Goal: Transaction & Acquisition: Purchase product/service

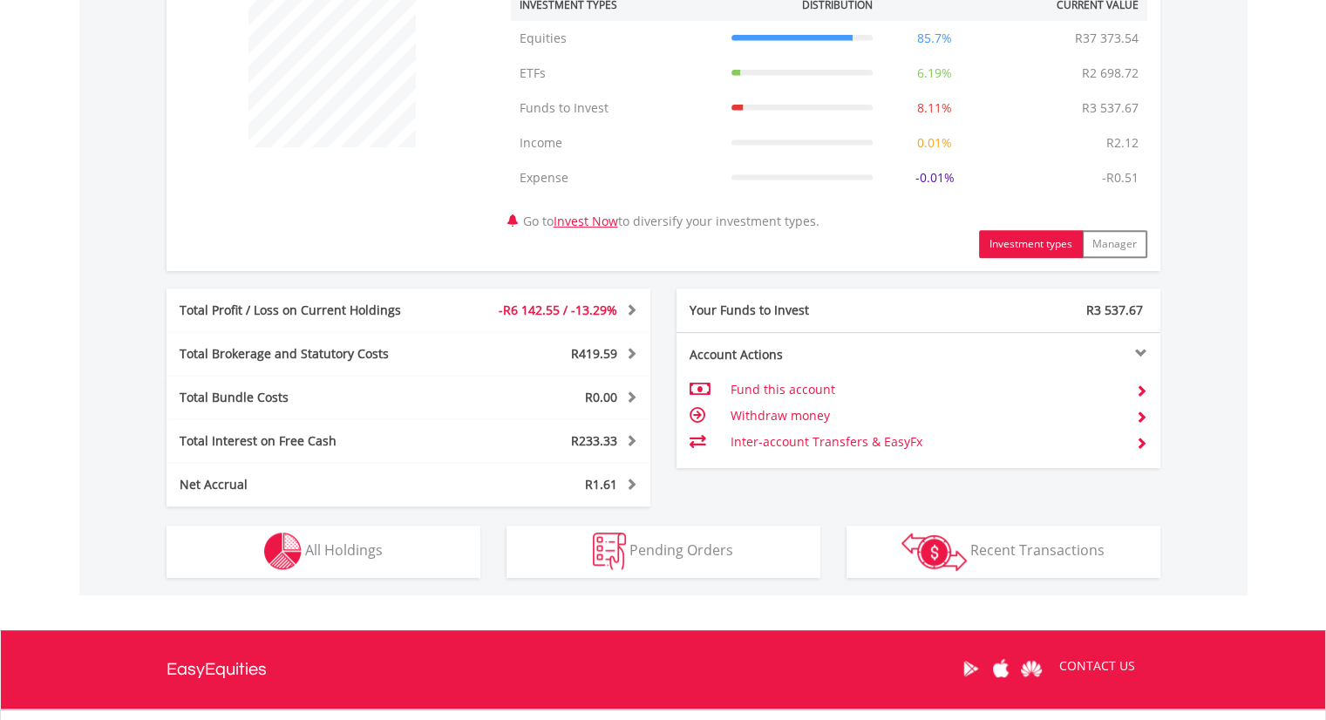
scroll to position [858, 0]
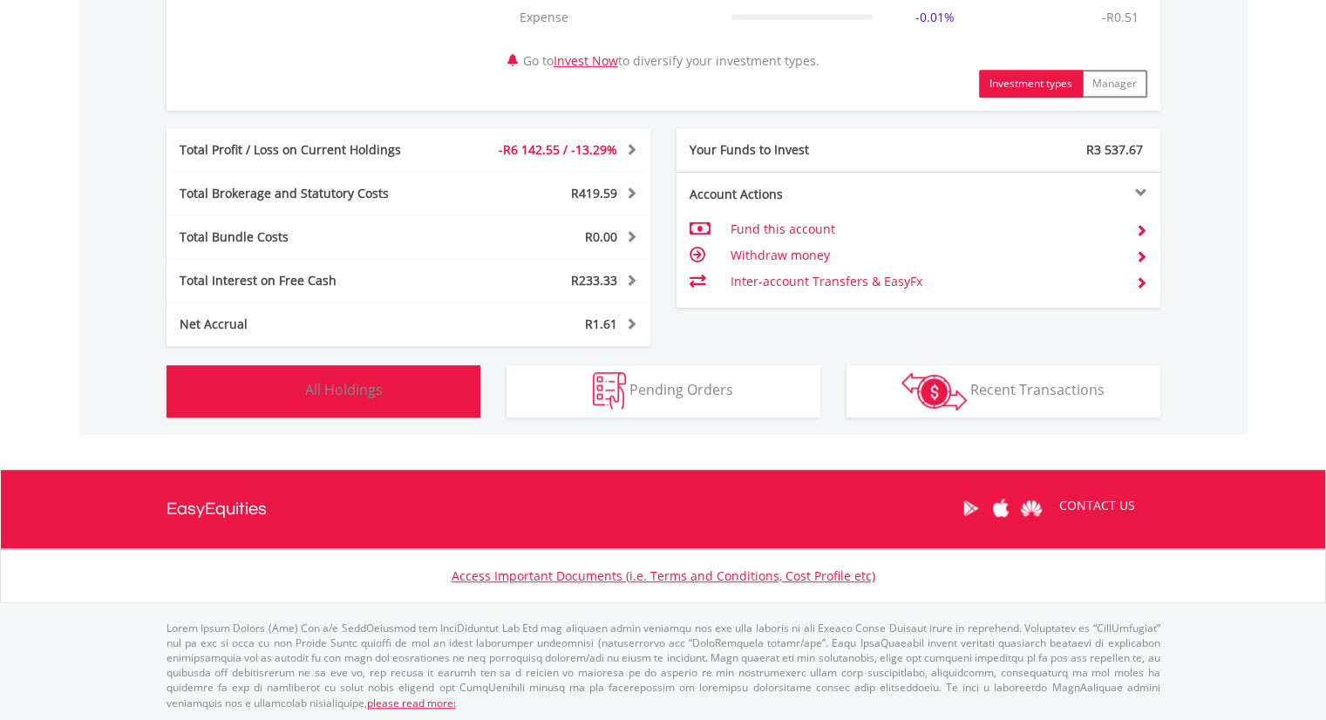
click at [351, 394] on span "All Holdings" at bounding box center [344, 389] width 78 height 19
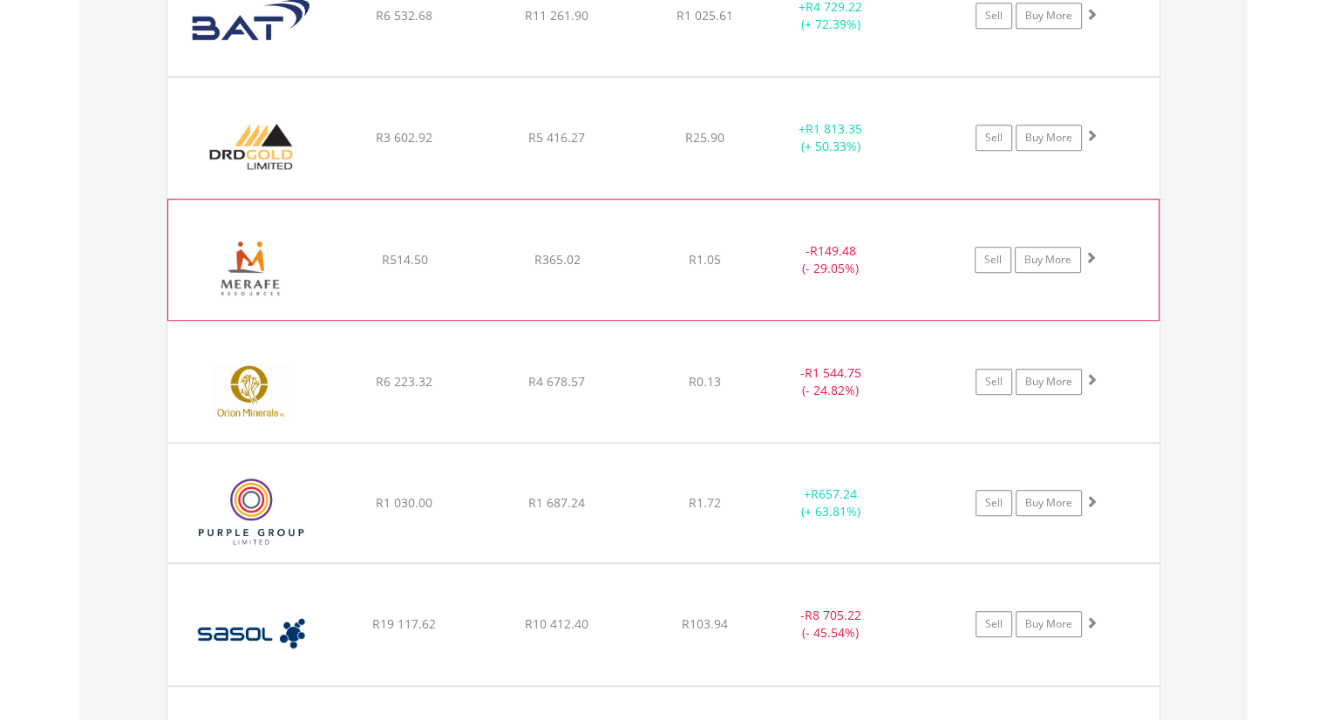
scroll to position [1588, 0]
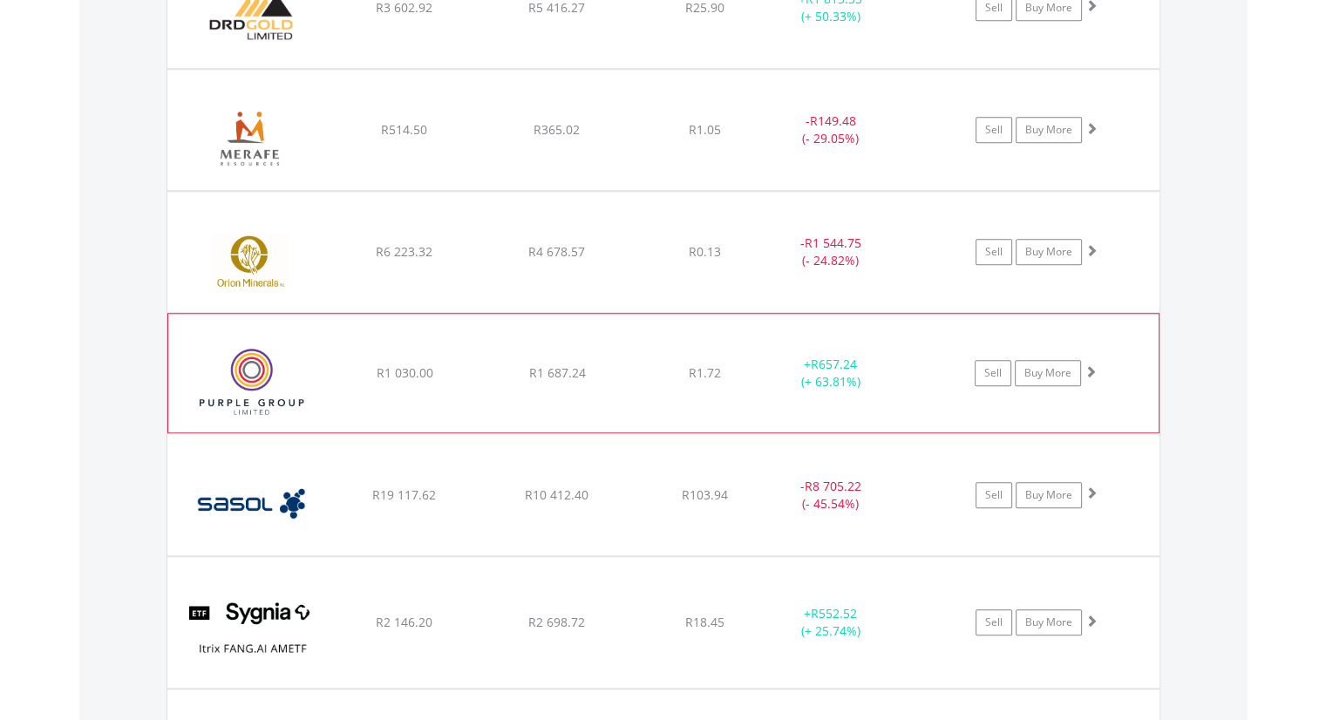
click at [1092, 365] on span at bounding box center [1091, 371] width 12 height 12
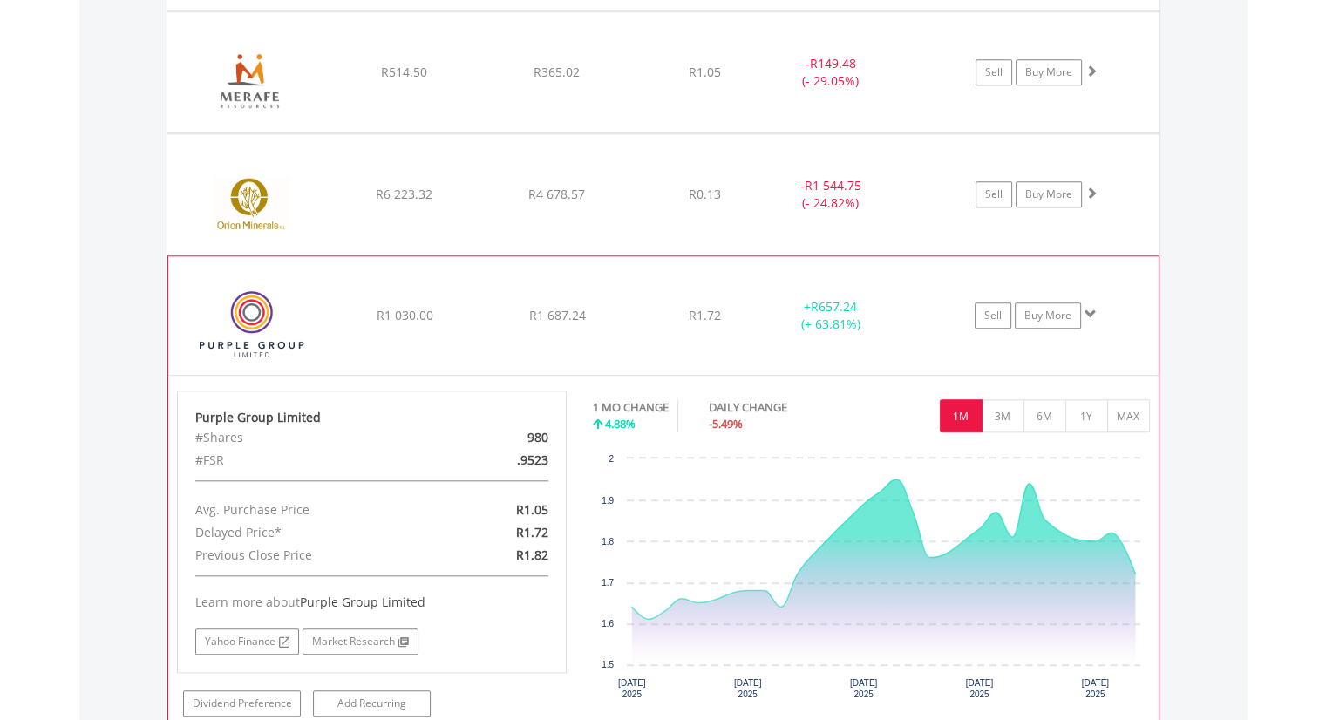
scroll to position [1675, 0]
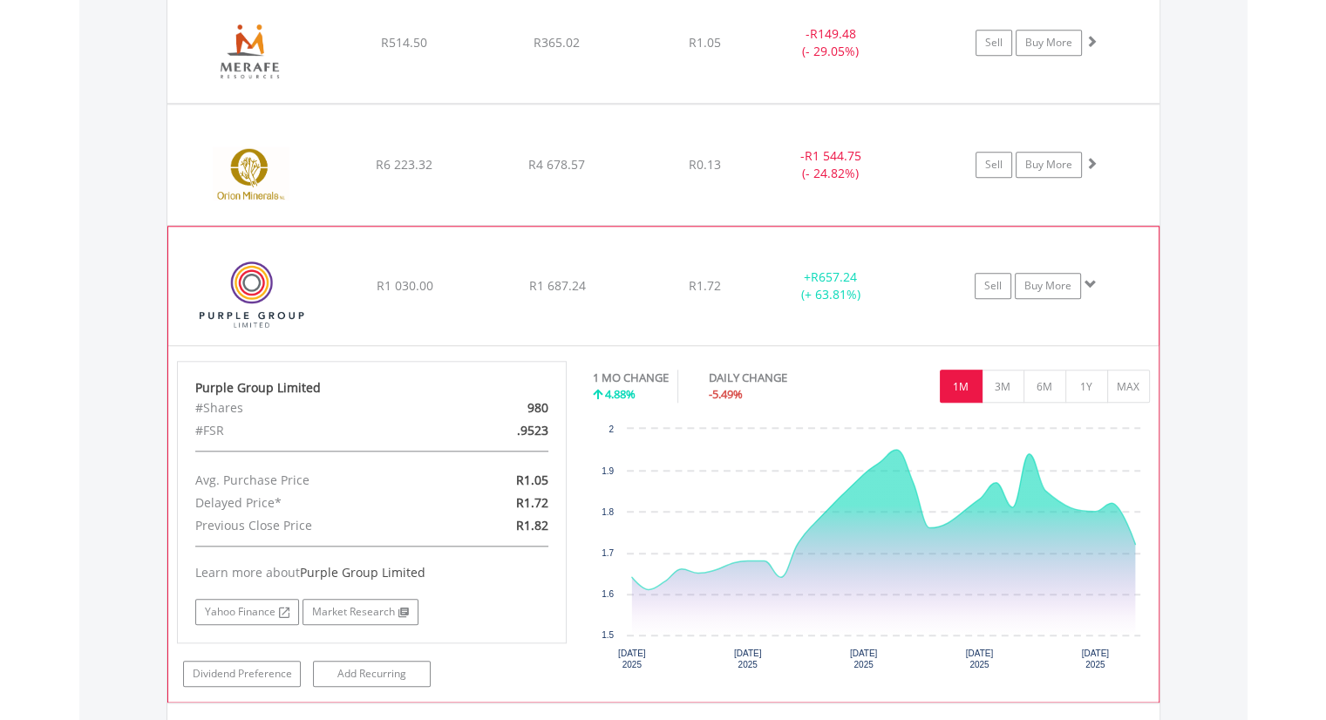
click at [1088, 283] on span at bounding box center [1091, 284] width 12 height 12
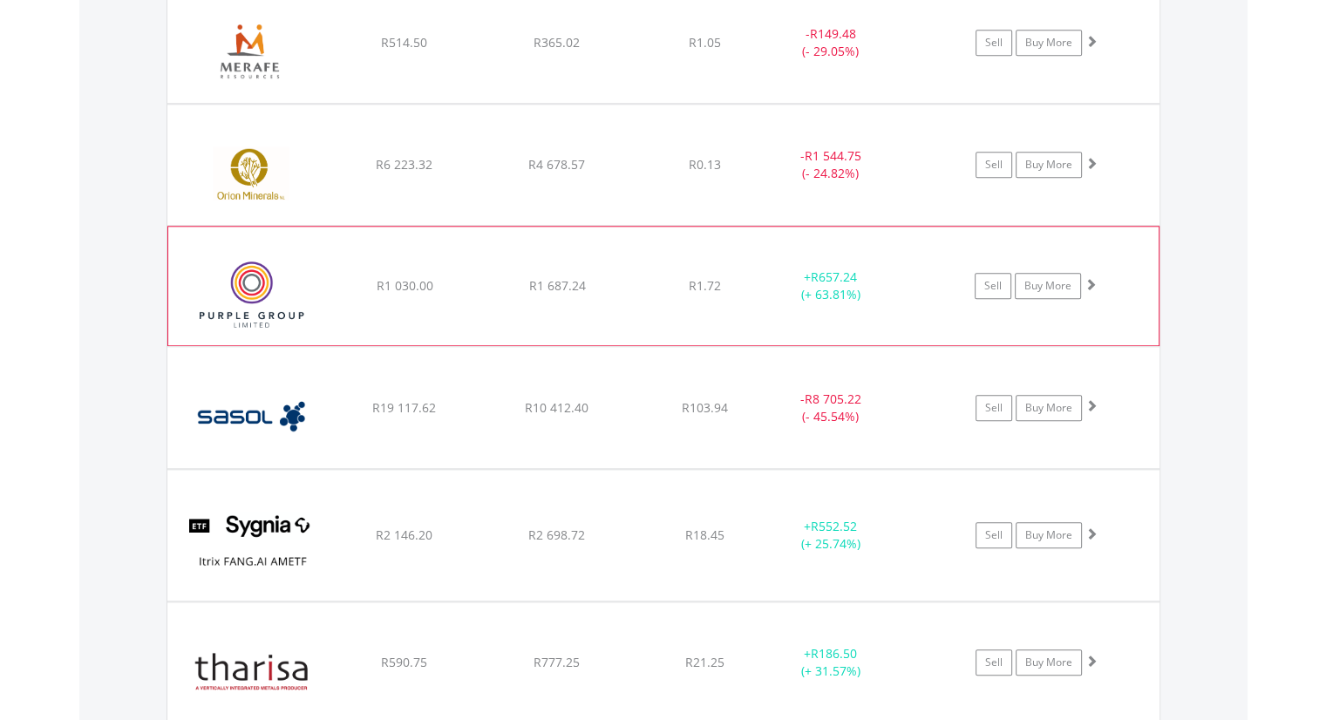
click at [1088, 283] on span at bounding box center [1091, 284] width 12 height 12
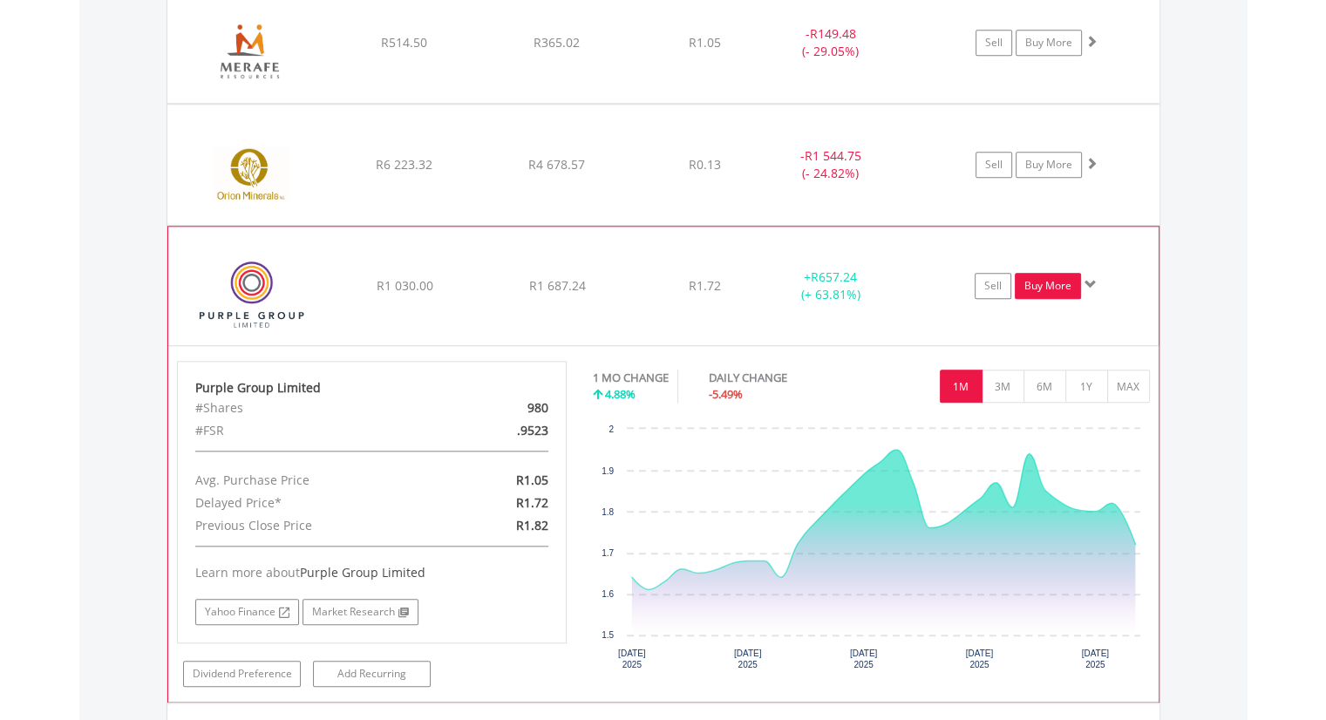
click at [1061, 283] on link "Buy More" at bounding box center [1048, 286] width 66 height 26
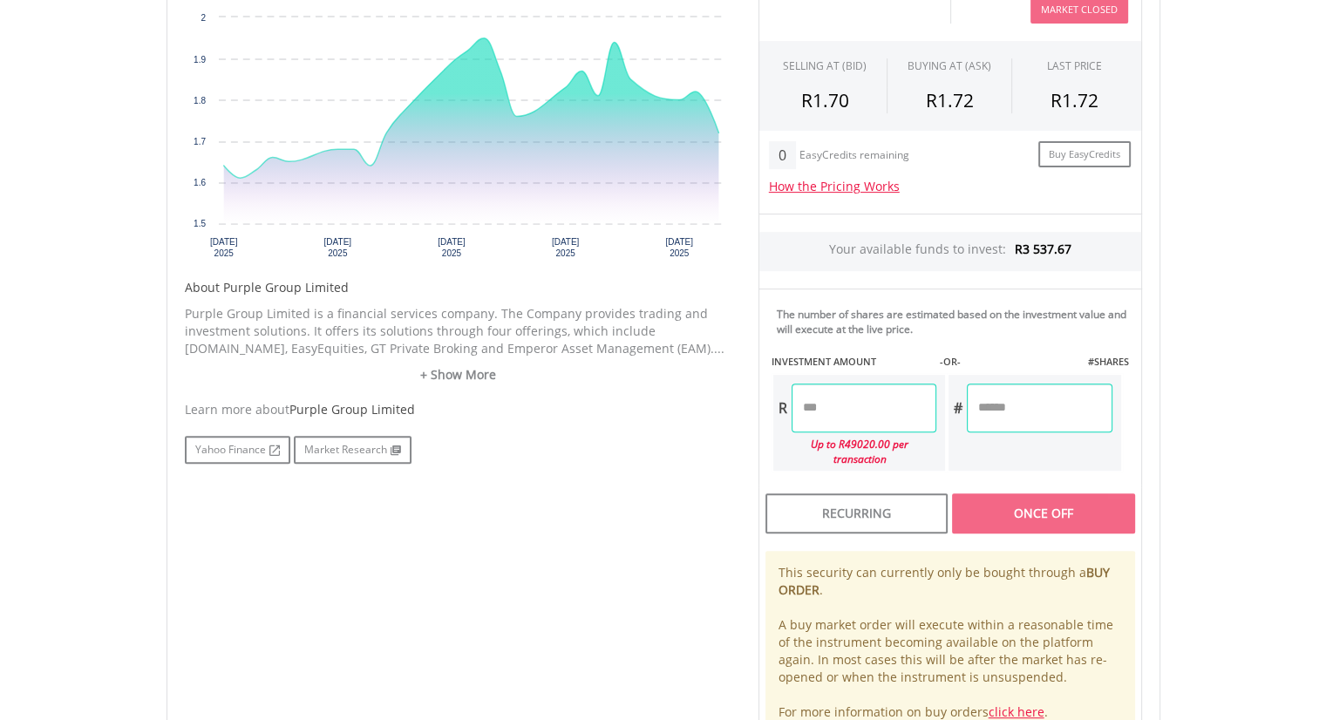
scroll to position [610, 0]
click at [806, 400] on input "number" at bounding box center [864, 407] width 145 height 49
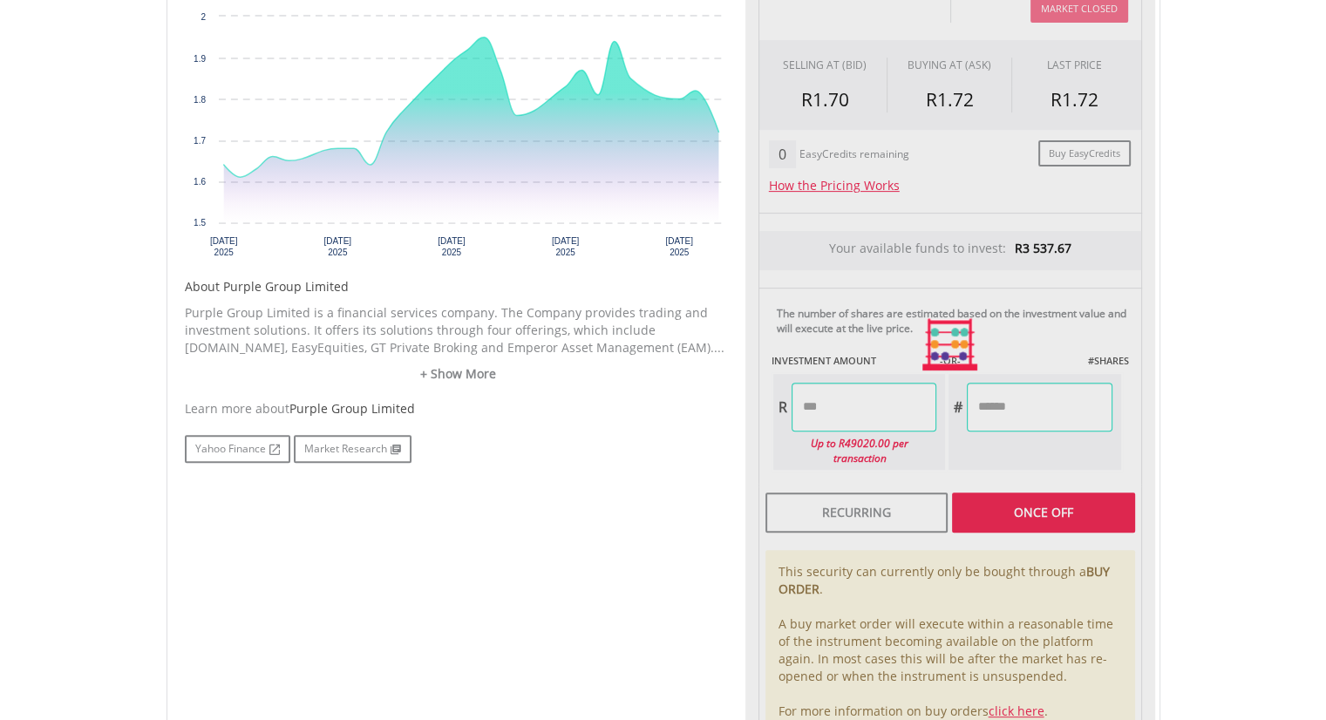
click at [1190, 405] on body "My Investments Invest Now New Listings Sell My Recurring Investments Pending Or…" at bounding box center [663, 234] width 1326 height 1688
type input "******"
type input "********"
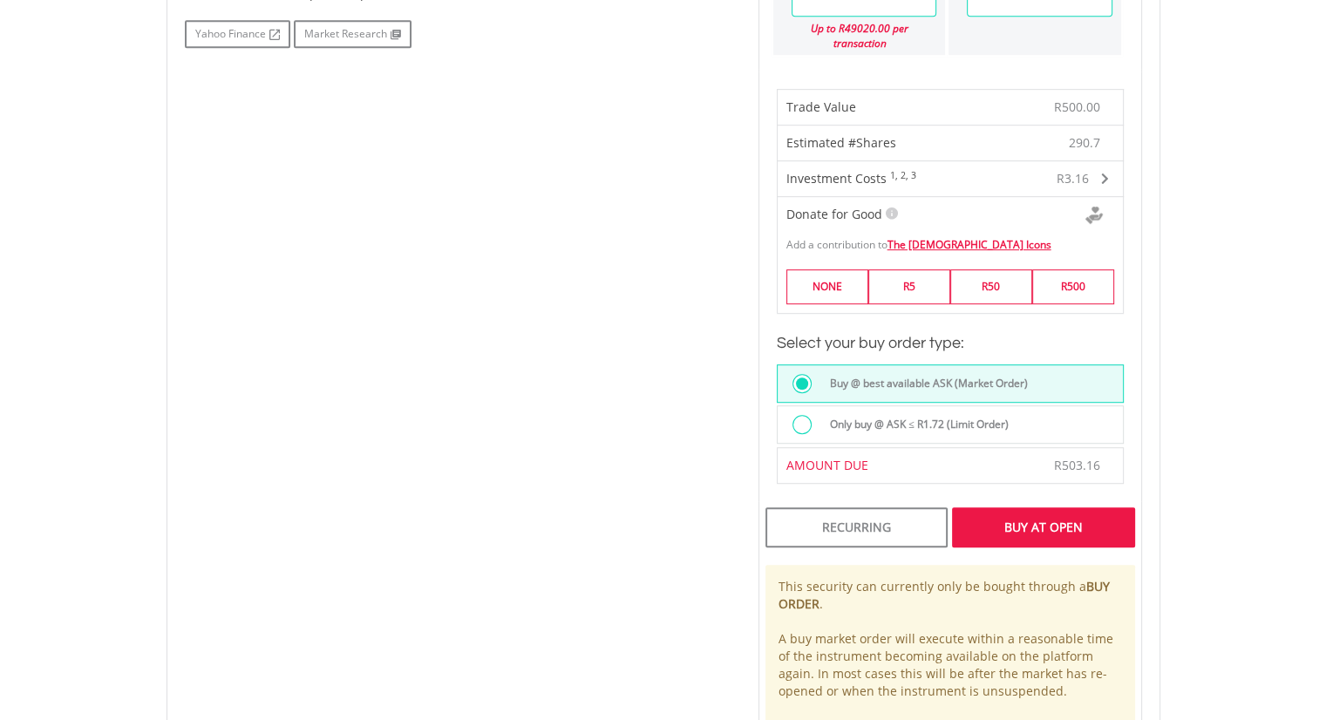
scroll to position [1046, 0]
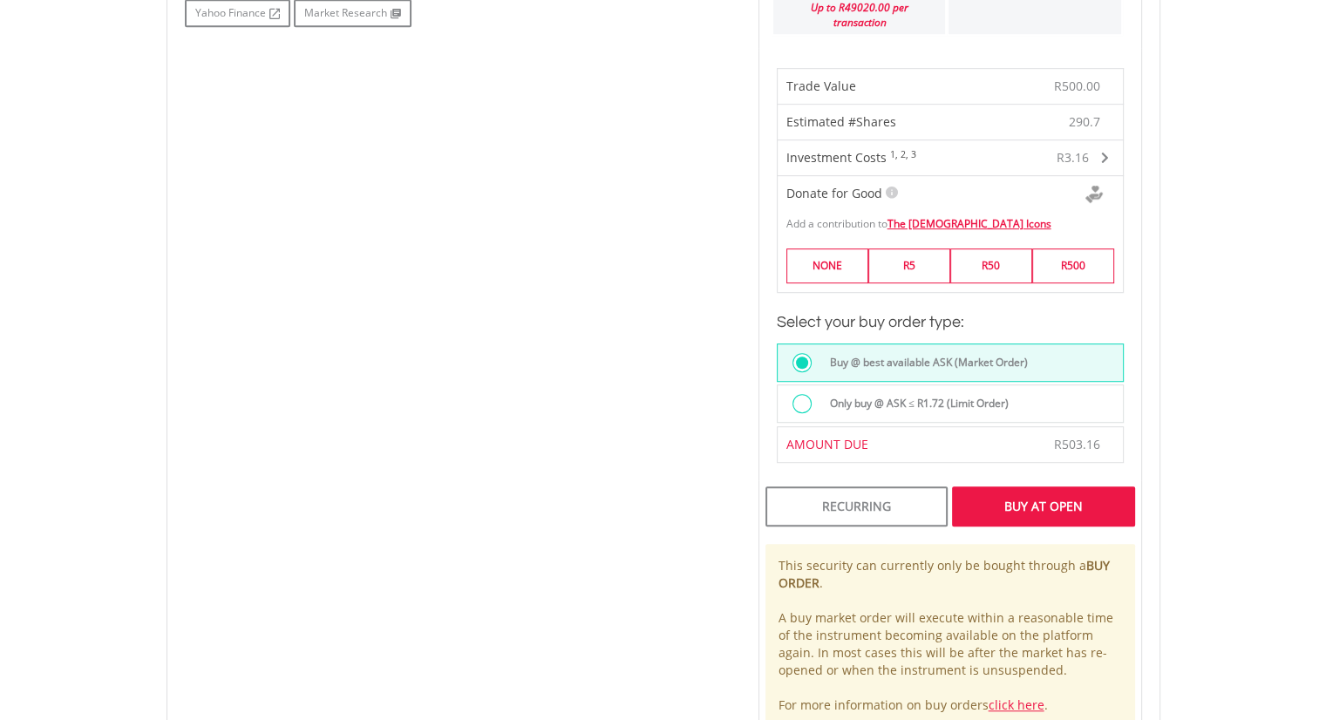
click at [1026, 487] on div "Buy At Open" at bounding box center [1043, 507] width 182 height 40
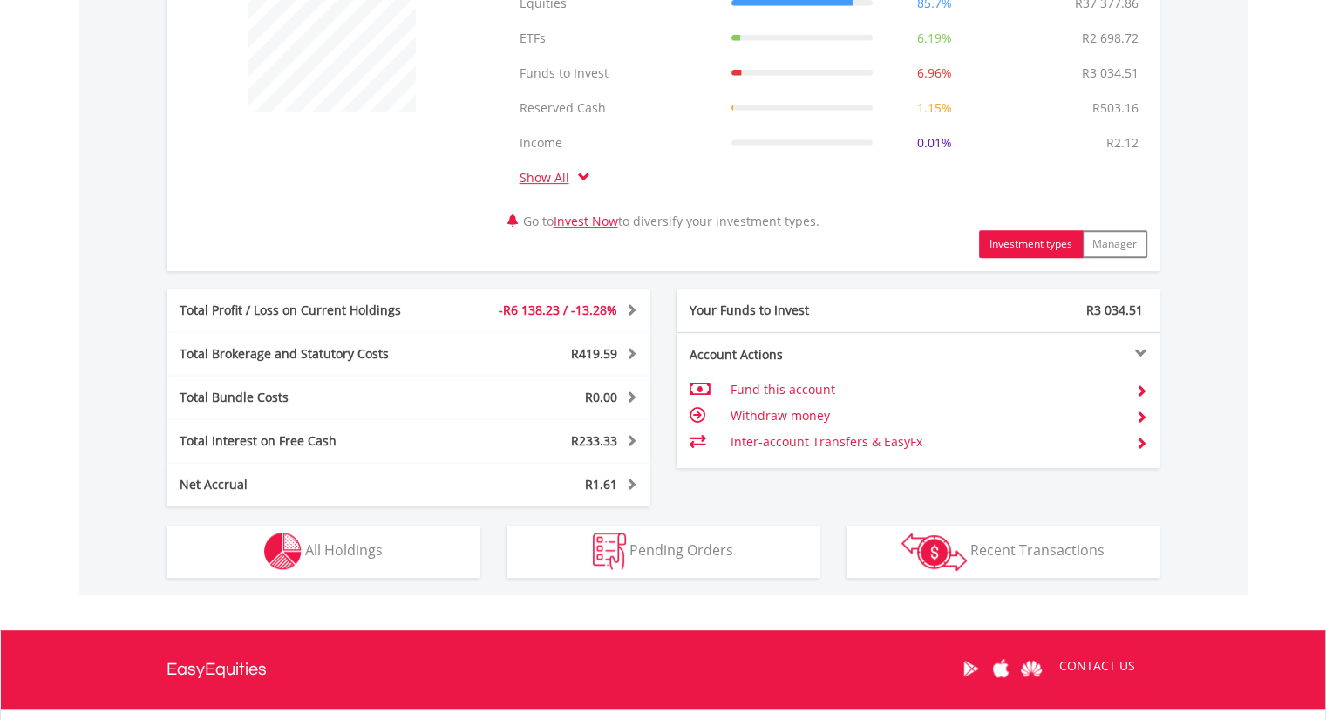
scroll to position [893, 0]
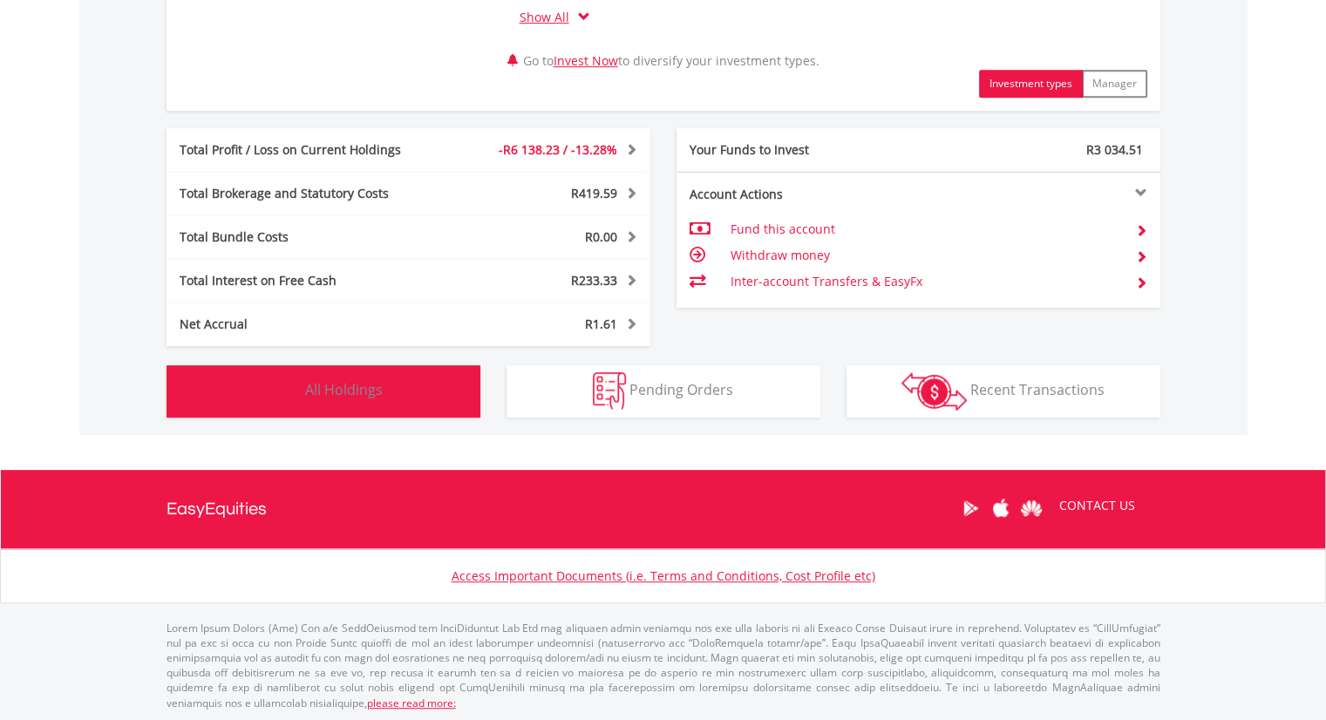
click at [326, 395] on span "All Holdings" at bounding box center [344, 389] width 78 height 19
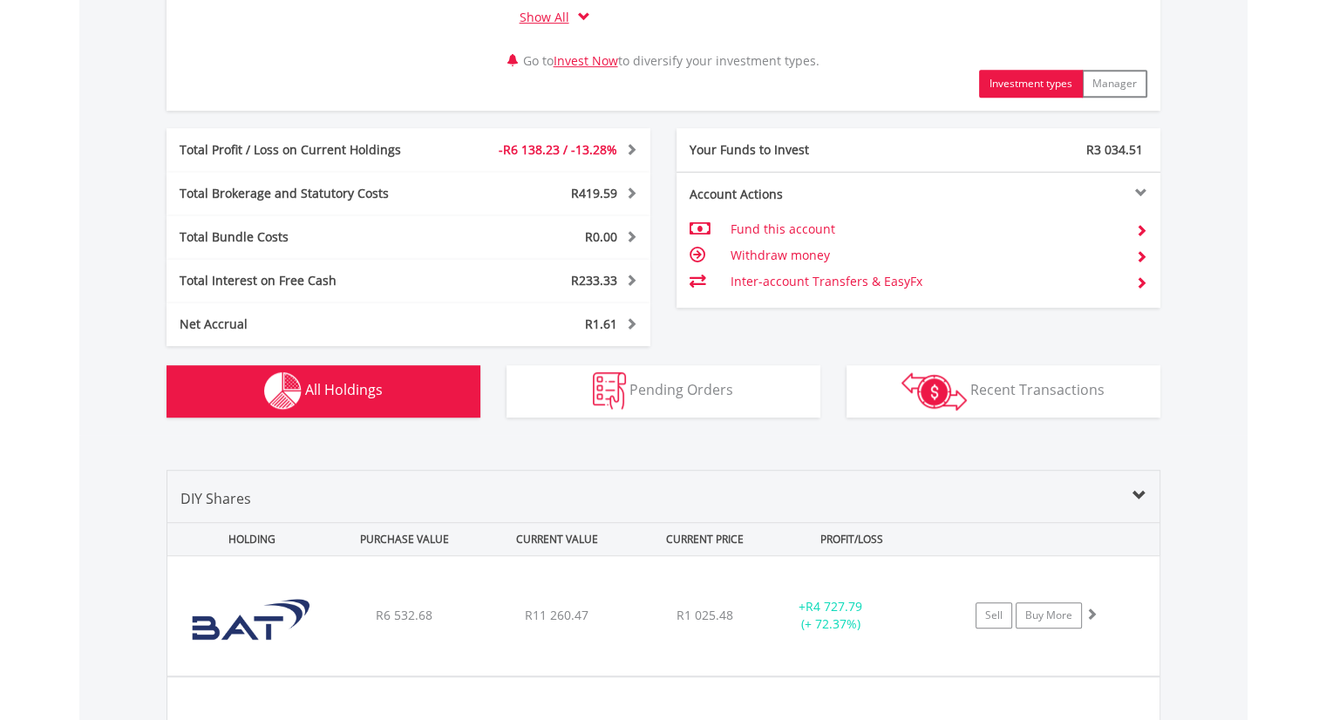
scroll to position [1361, 0]
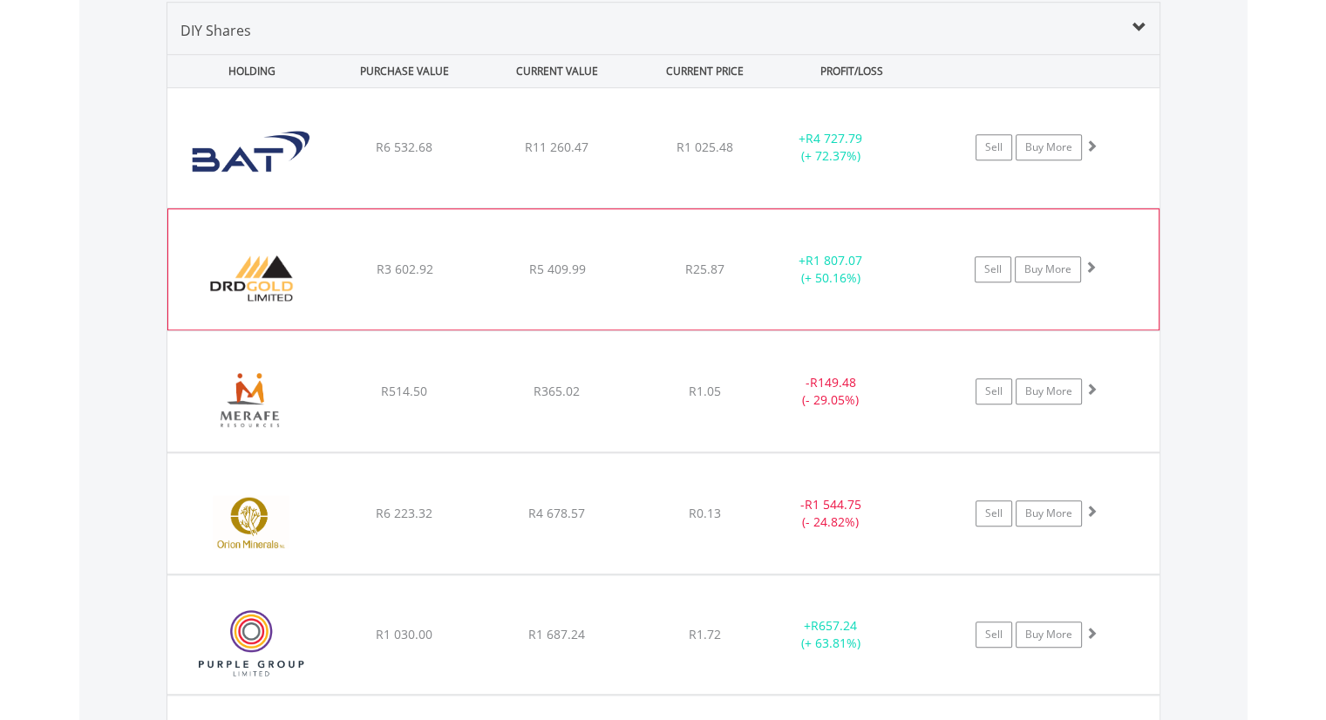
click at [1088, 266] on span at bounding box center [1091, 267] width 12 height 12
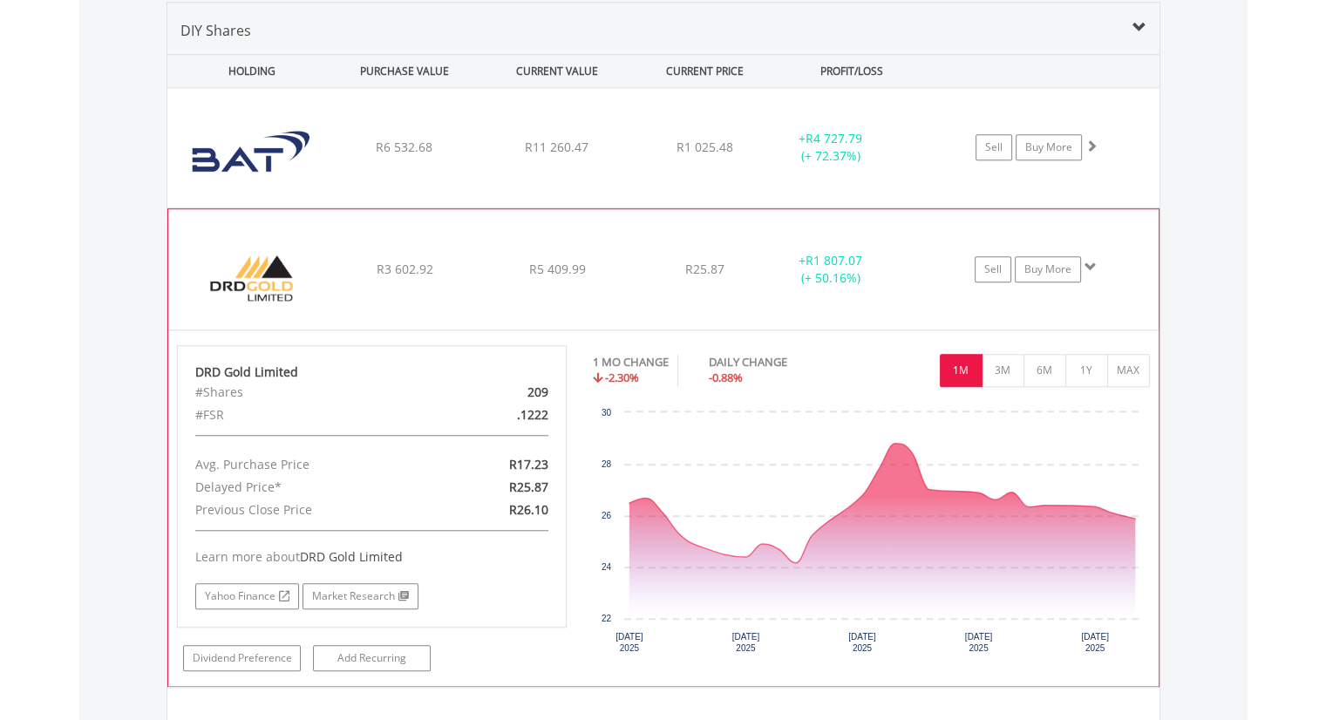
click at [1095, 262] on span at bounding box center [1091, 267] width 12 height 12
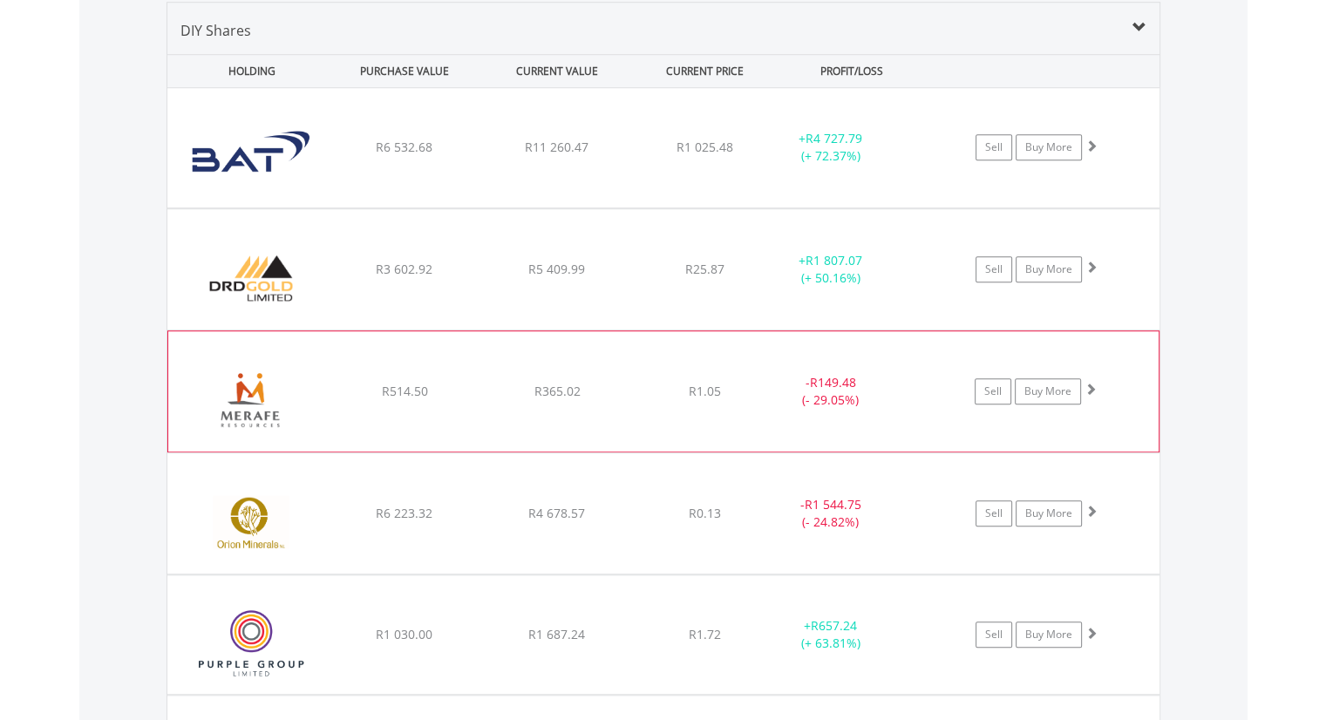
click at [1091, 392] on span at bounding box center [1091, 389] width 12 height 12
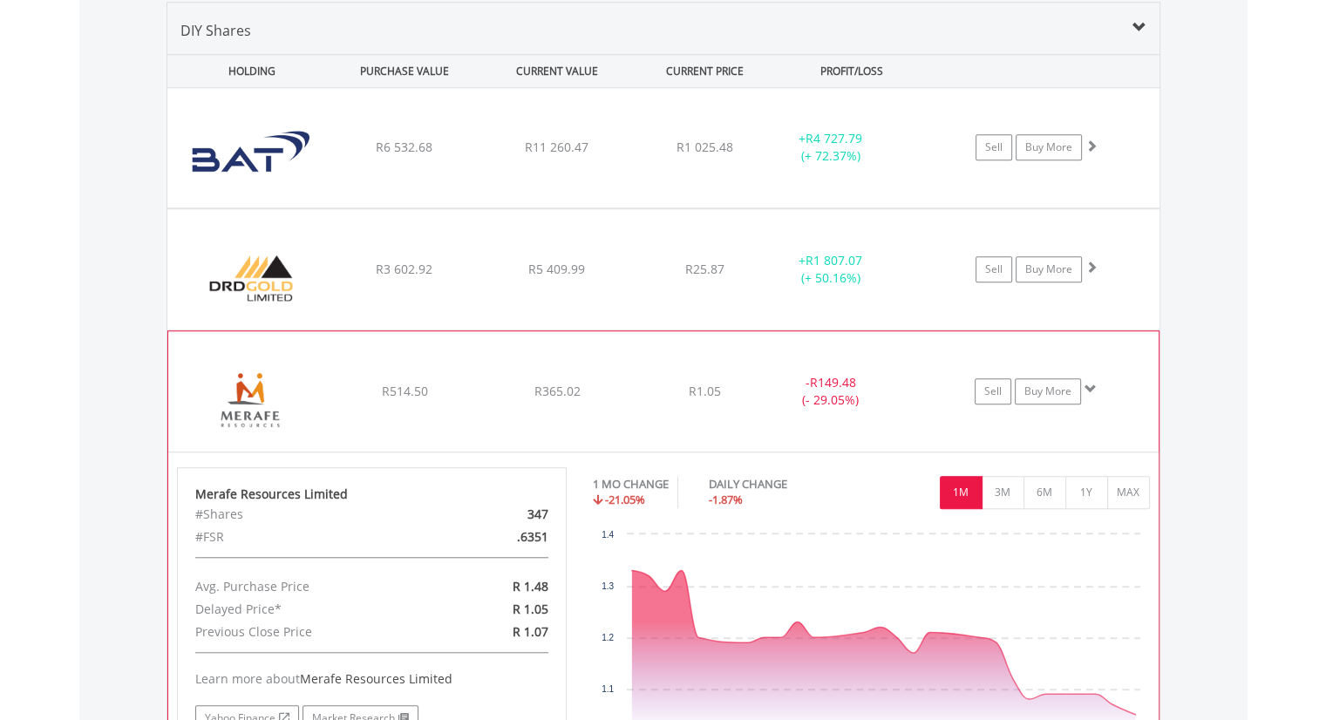
click at [1087, 387] on span at bounding box center [1091, 389] width 12 height 12
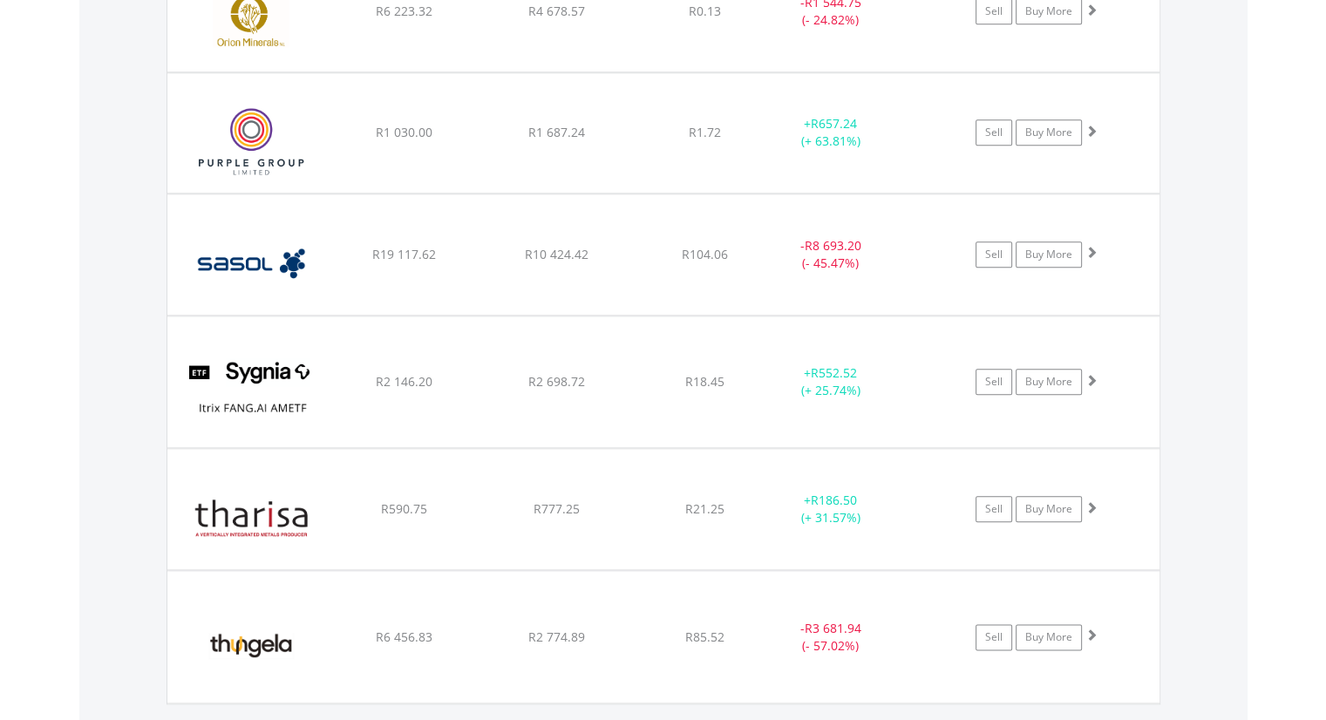
scroll to position [1885, 0]
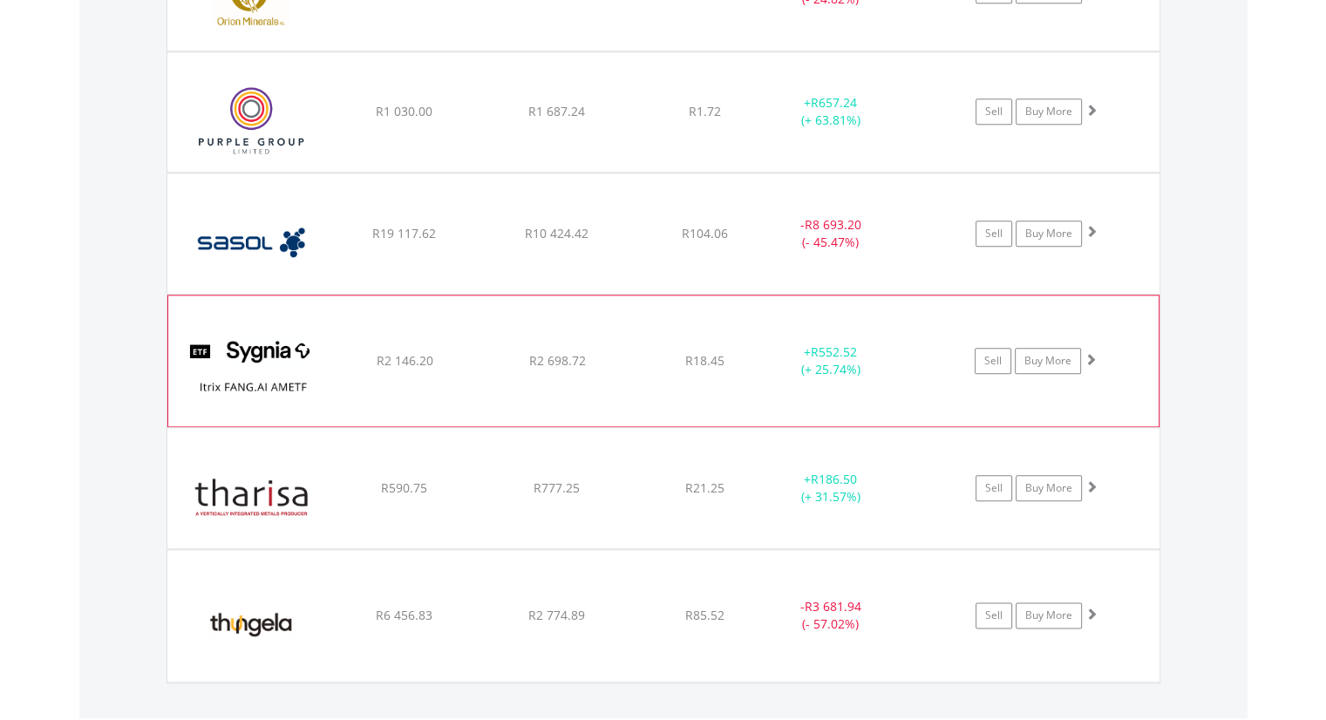
click at [1094, 353] on span at bounding box center [1091, 359] width 12 height 12
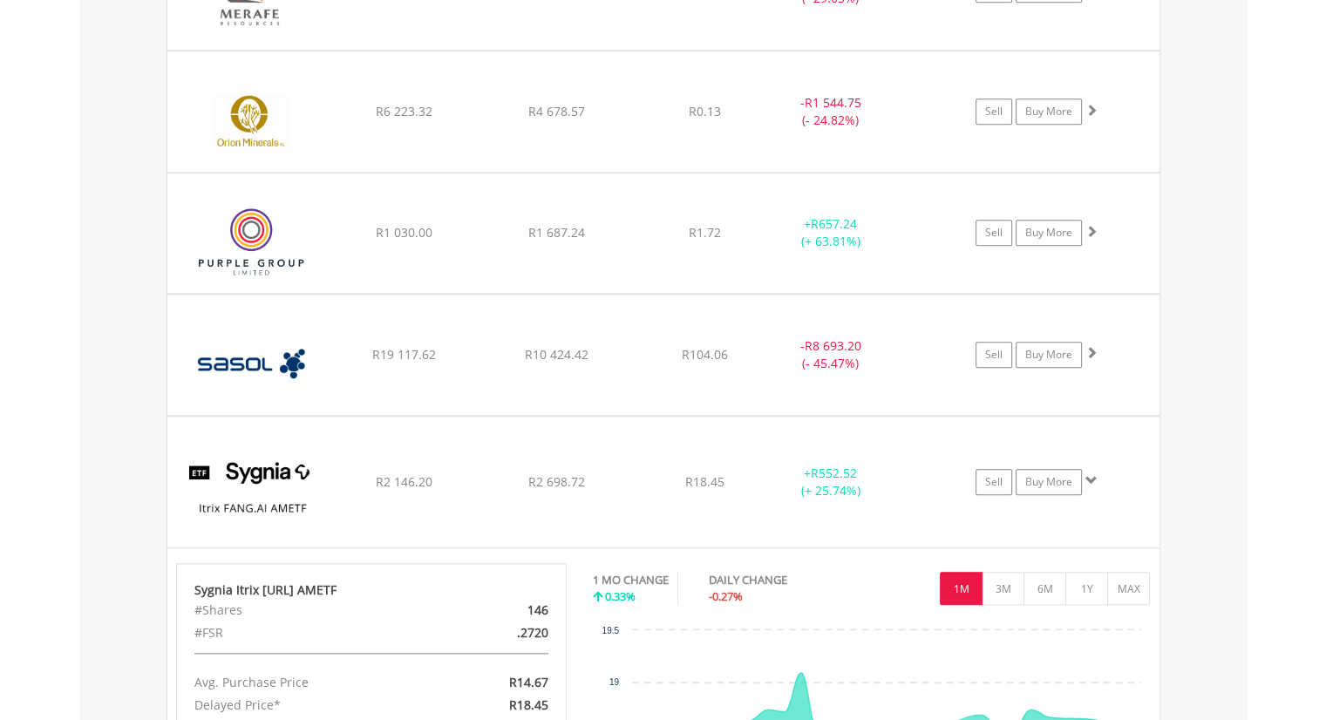
scroll to position [1536, 0]
